Goal: Navigation & Orientation: Understand site structure

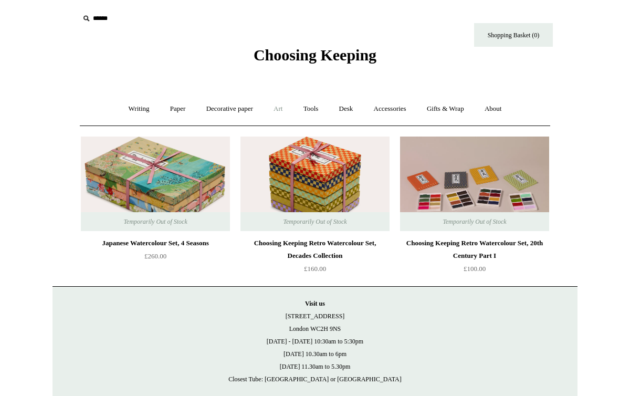
click at [279, 110] on link "Art +" at bounding box center [278, 109] width 28 height 28
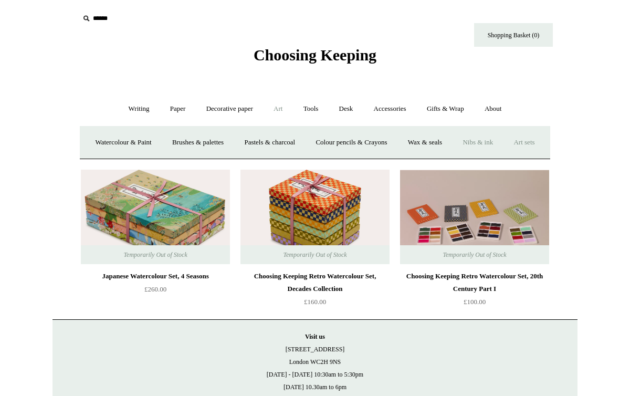
click at [498, 145] on link "Nibs & ink" at bounding box center [477, 143] width 49 height 28
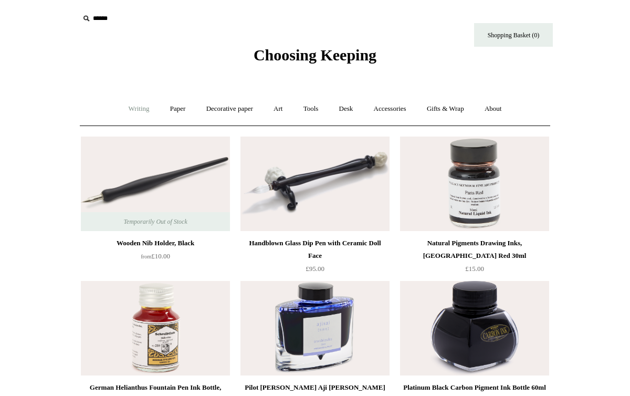
click at [134, 105] on link "Writing +" at bounding box center [139, 109] width 40 height 28
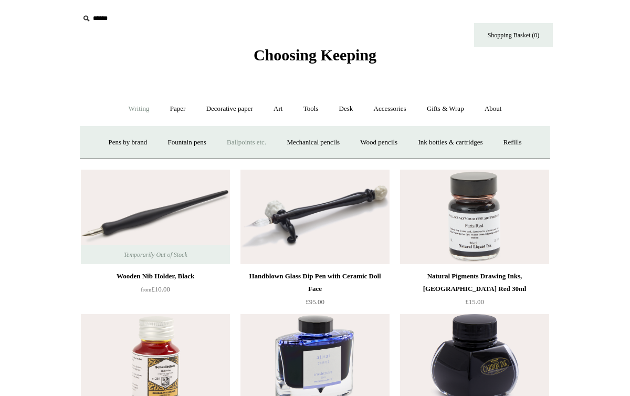
click at [234, 145] on link "Ballpoints etc. +" at bounding box center [246, 143] width 58 height 28
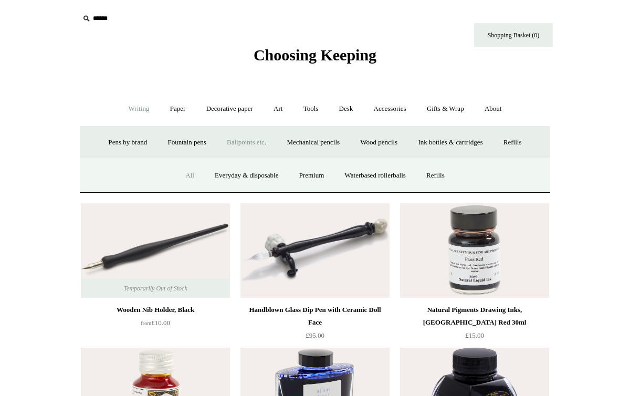
click at [186, 174] on link "All" at bounding box center [190, 176] width 28 height 28
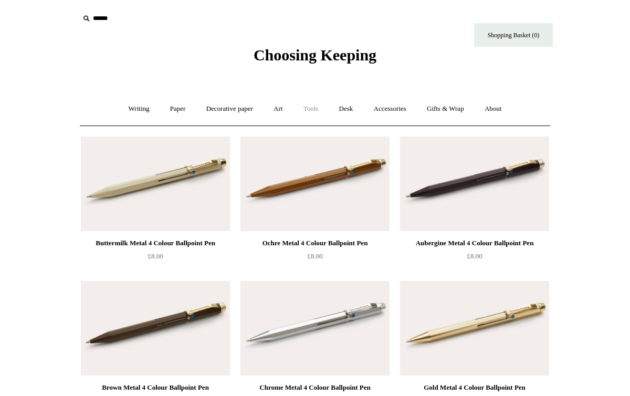
click at [318, 106] on link "Tools +" at bounding box center [311, 109] width 34 height 28
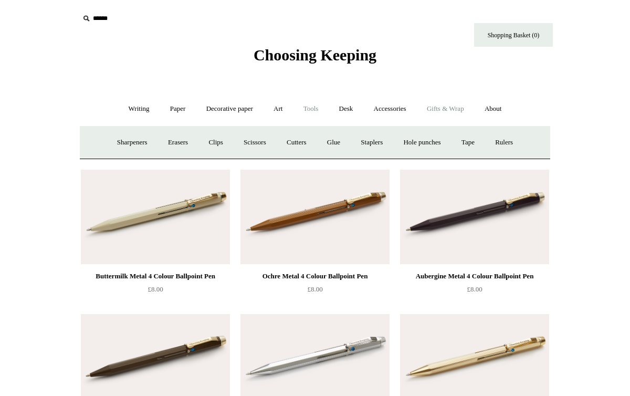
click at [443, 107] on link "Gifts & Wrap +" at bounding box center [445, 109] width 56 height 28
click at [469, 142] on link "Gifts +" at bounding box center [463, 143] width 33 height 28
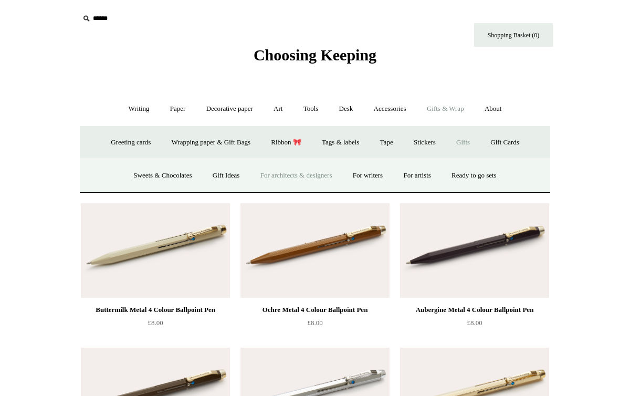
click at [292, 180] on link "For architects & designers" at bounding box center [296, 176] width 91 height 28
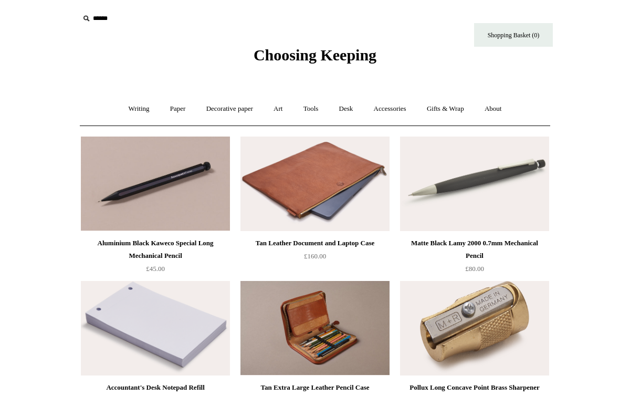
click at [392, 2] on div "Choosing Keeping" at bounding box center [314, 32] width 525 height 65
